Goal: Task Accomplishment & Management: Manage account settings

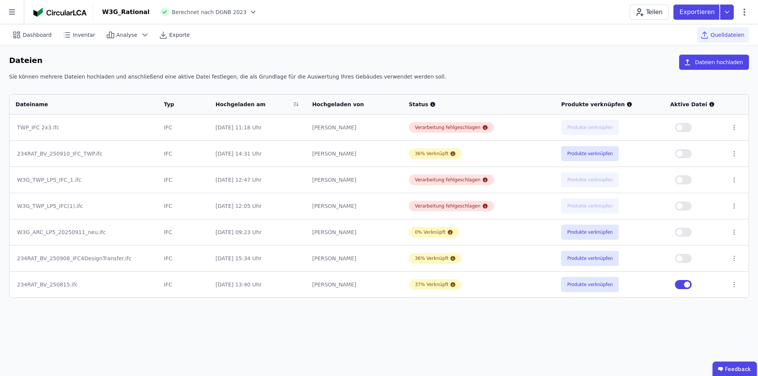
click at [560, 338] on div "Dashboard Inventar Analyse Exporte Quelldateien Dateien Dateien hochladen Sie k…" at bounding box center [379, 200] width 758 height 352
click at [423, 341] on div "Dashboard Inventar Analyse Exporte Quelldateien Dateien Dateien hochladen Sie k…" at bounding box center [379, 200] width 758 height 352
